Goal: Information Seeking & Learning: Learn about a topic

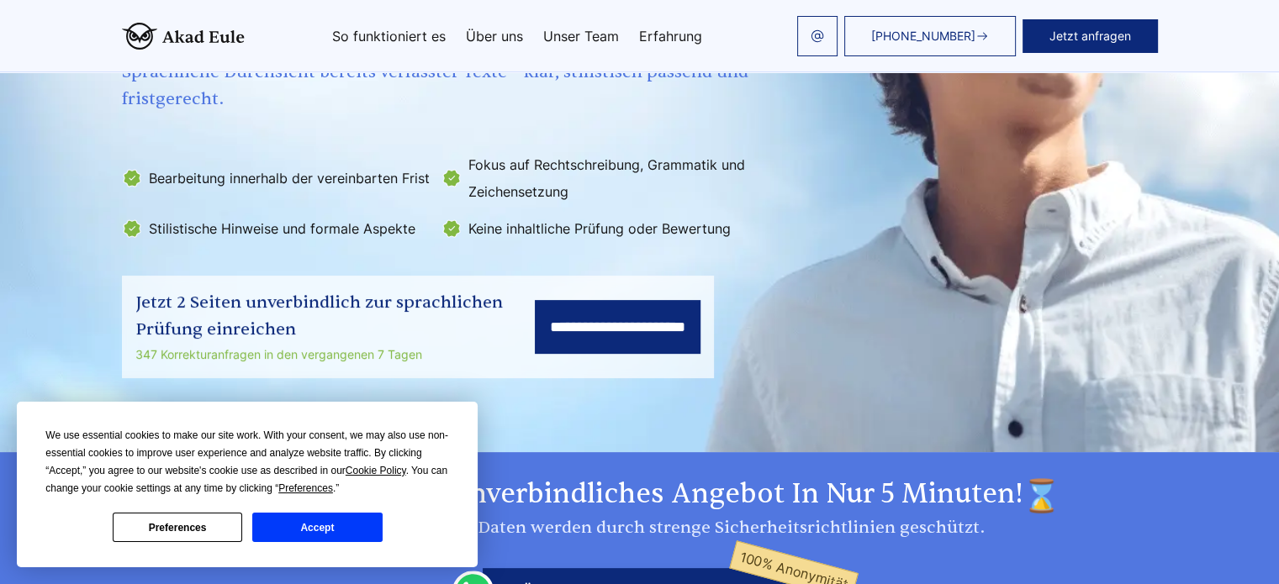
scroll to position [336, 0]
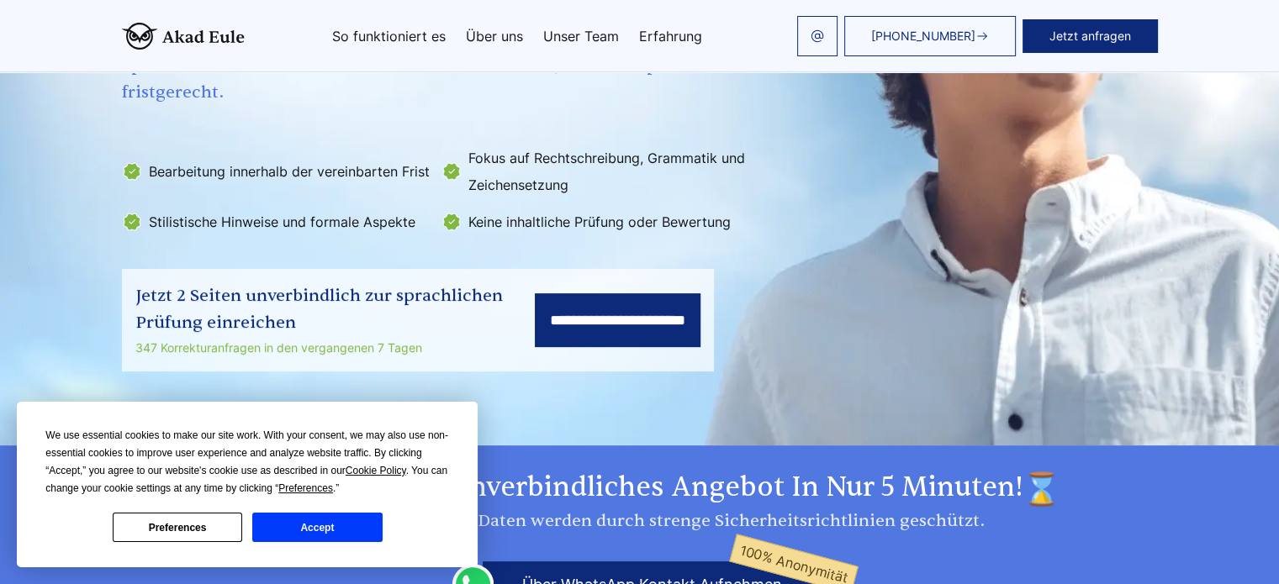
click at [267, 498] on div "We use essential cookies to make our site work. With your consent, we may also …" at bounding box center [247, 484] width 404 height 115
click at [325, 528] on button "Accept" at bounding box center [316, 527] width 129 height 29
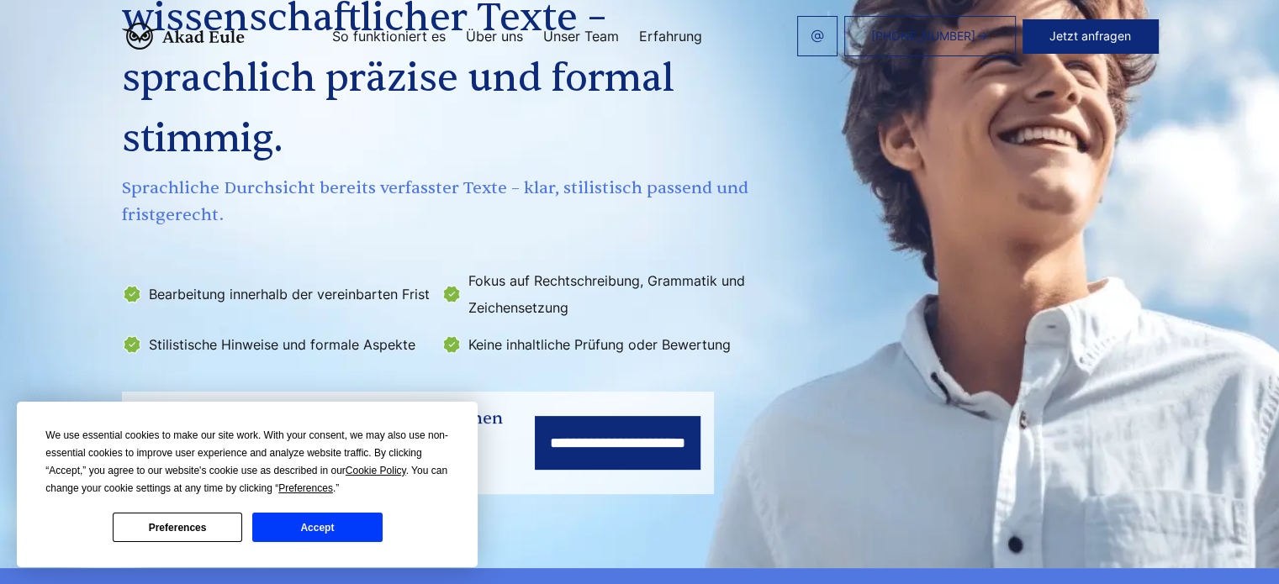
scroll to position [54, 0]
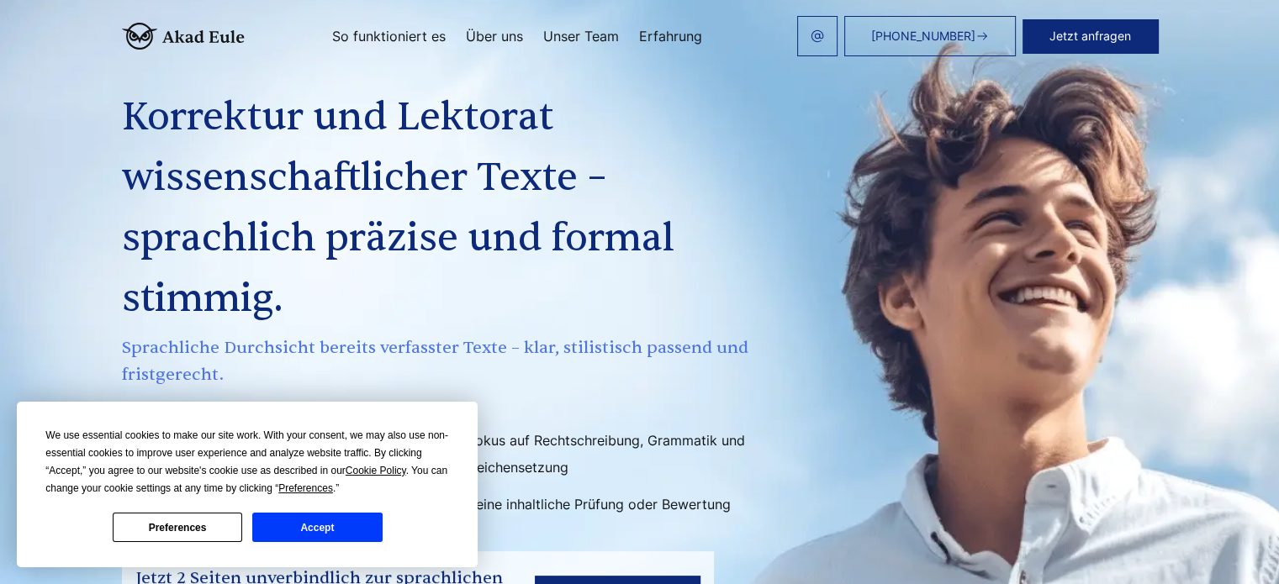
click at [657, 34] on link "Erfahrung" at bounding box center [670, 35] width 63 height 13
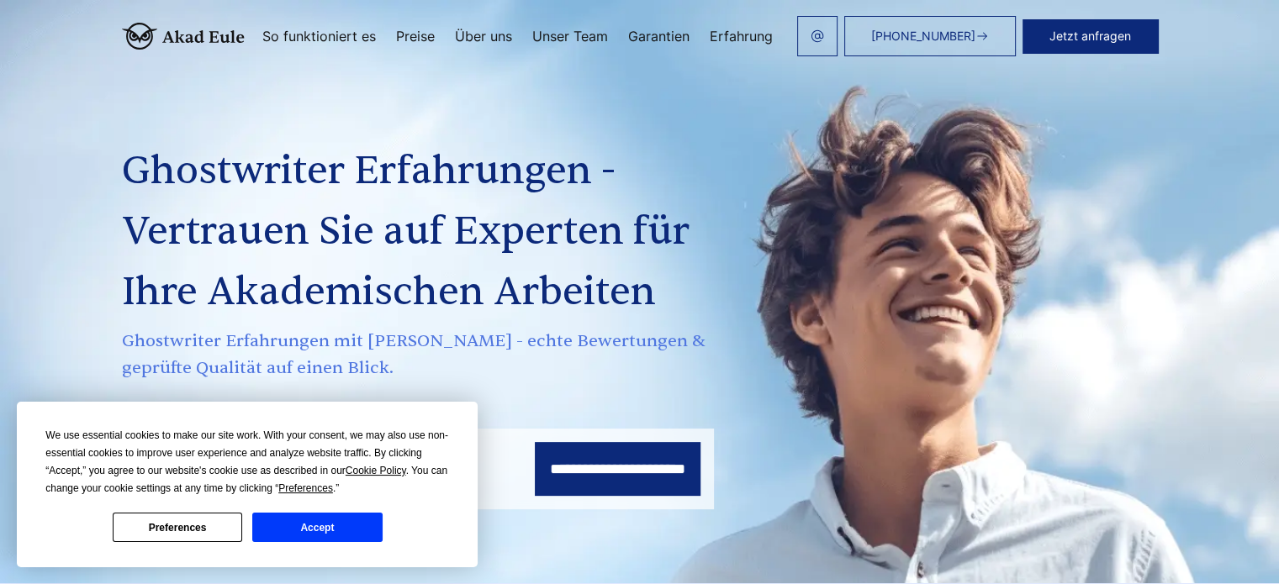
click at [364, 526] on button "Accept" at bounding box center [316, 527] width 129 height 29
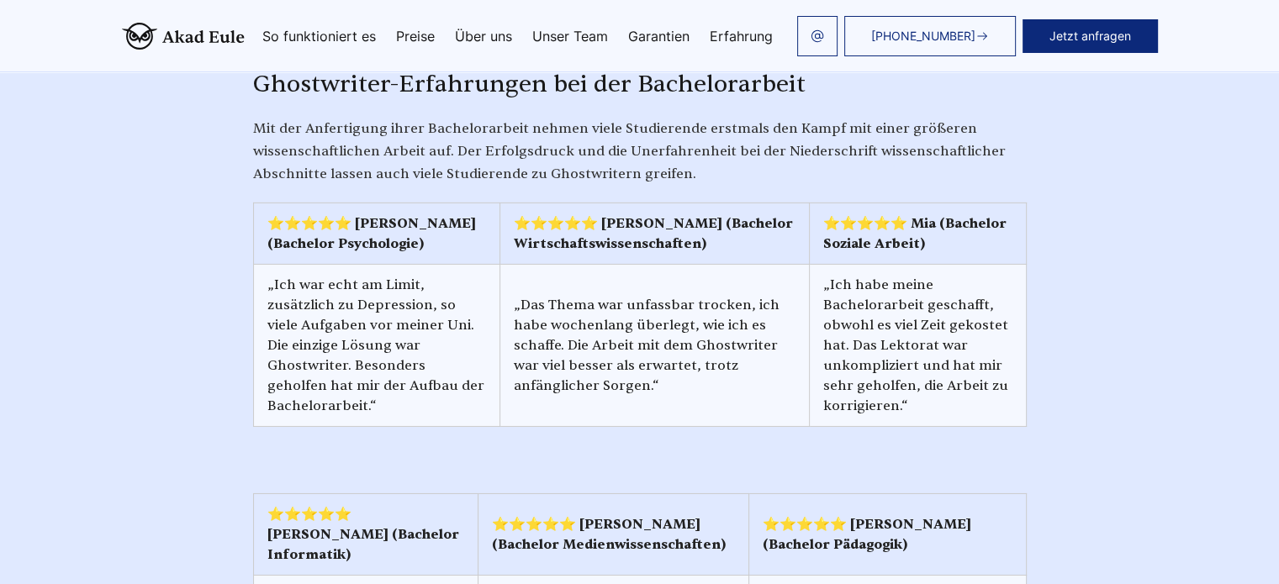
scroll to position [5885, 0]
